Goal: Task Accomplishment & Management: Use online tool/utility

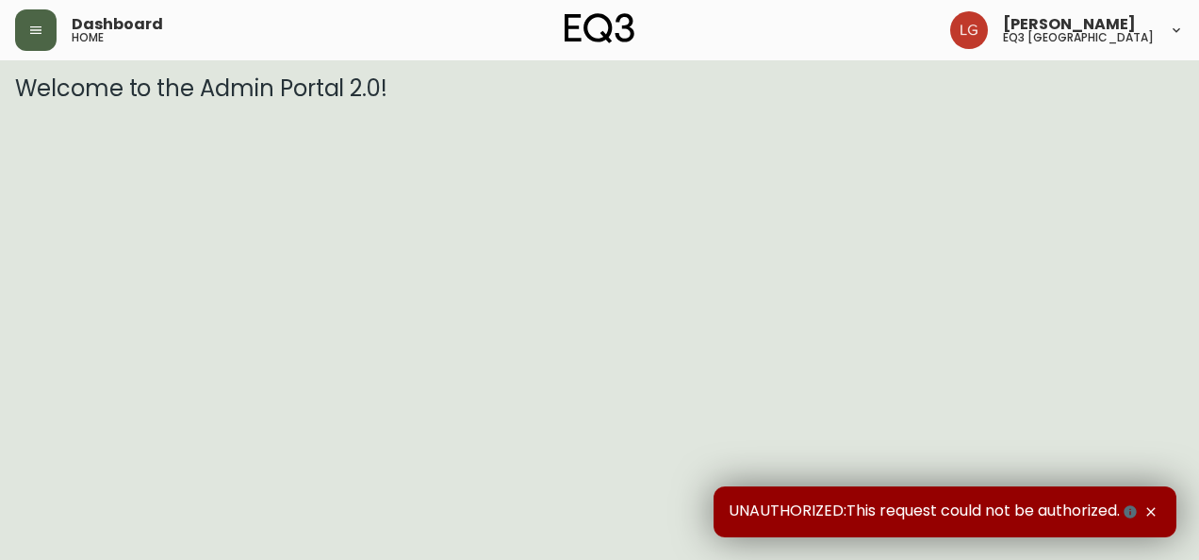
click at [28, 34] on icon "button" at bounding box center [35, 30] width 15 height 15
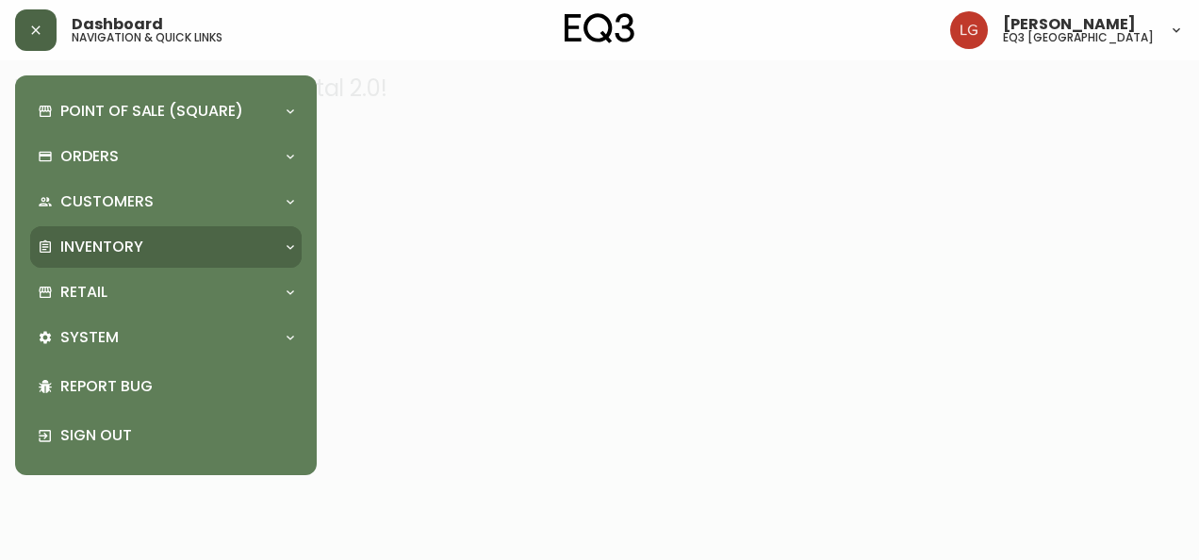
click at [126, 239] on p "Inventory" at bounding box center [101, 247] width 83 height 21
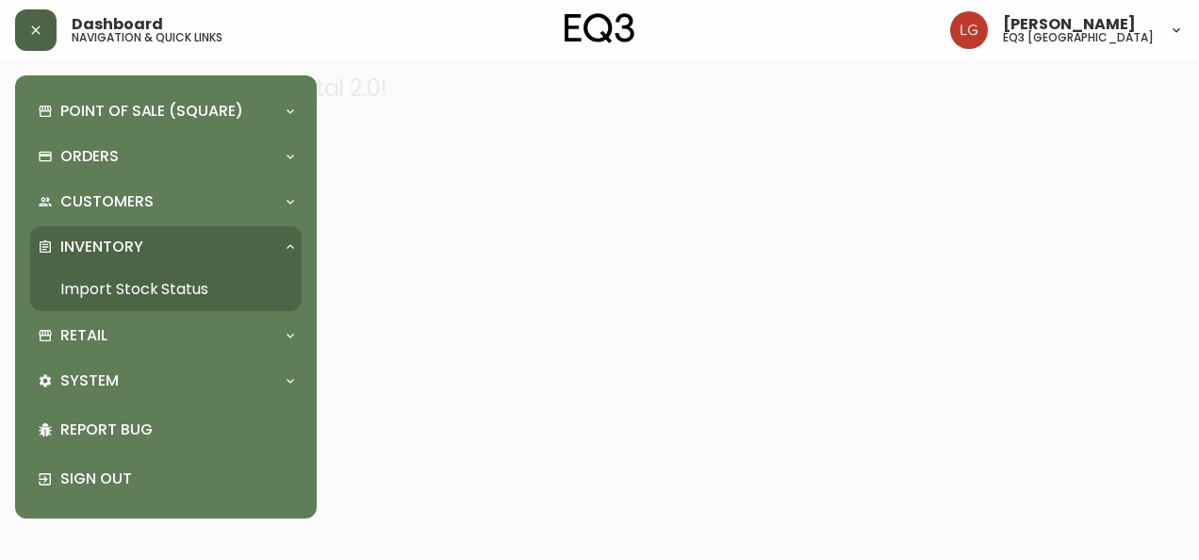
click at [131, 295] on link "Import Stock Status" at bounding box center [166, 289] width 272 height 43
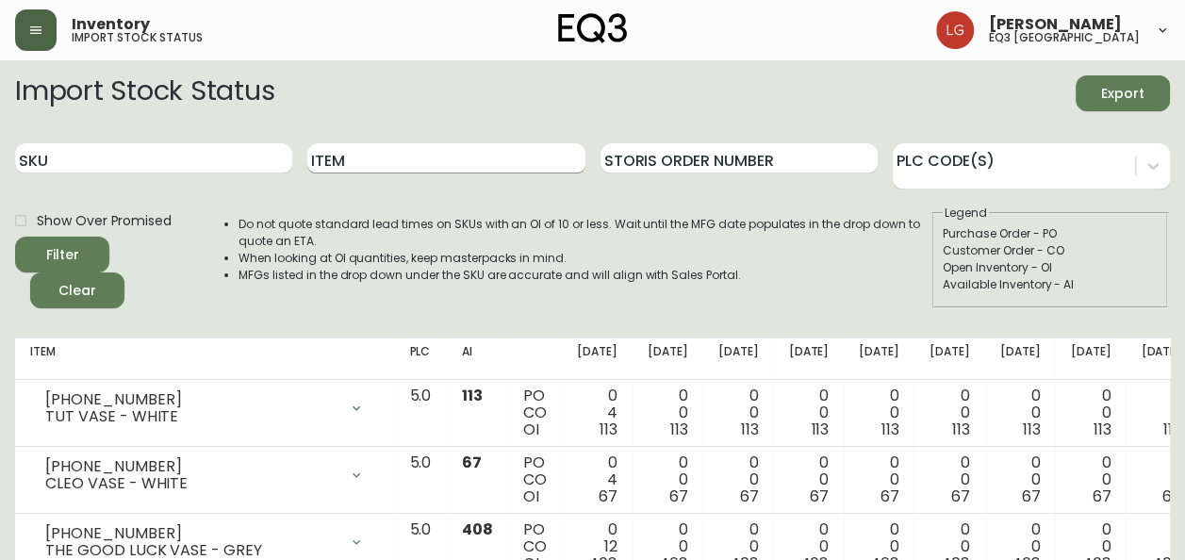
click at [371, 158] on input "Item" at bounding box center [445, 158] width 277 height 30
type input "outdoor"
click at [15, 237] on button "Filter" at bounding box center [62, 255] width 94 height 36
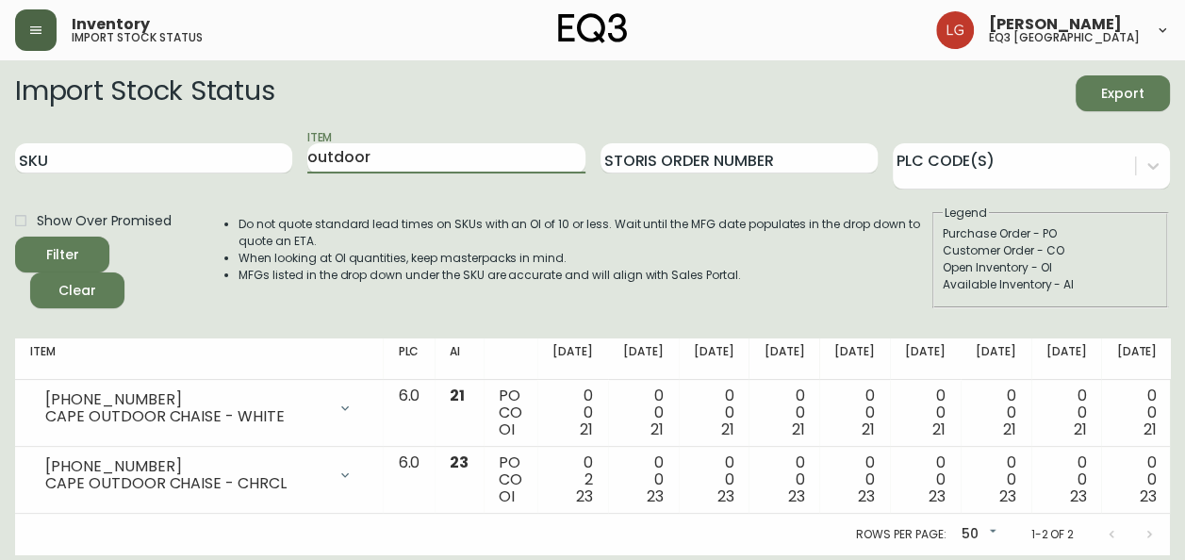
scroll to position [9, 0]
